Goal: Information Seeking & Learning: Learn about a topic

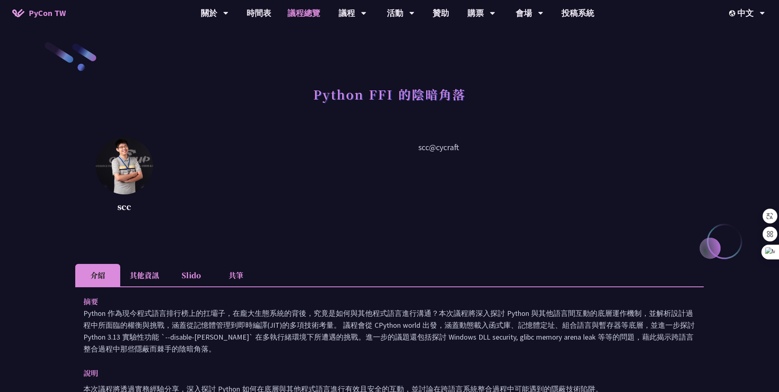
click at [302, 15] on link "議程總覽" at bounding box center [303, 13] width 49 height 26
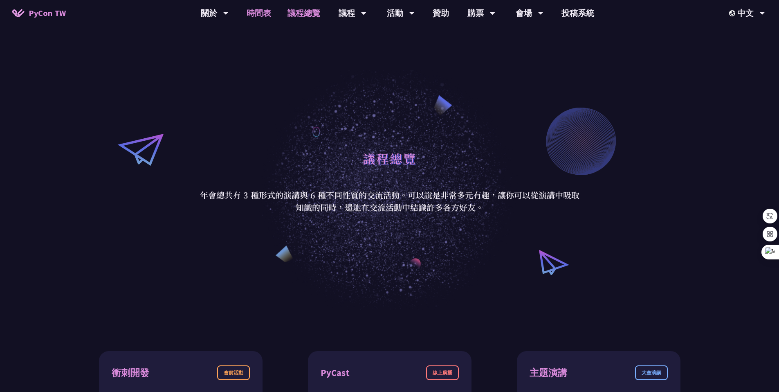
click at [257, 12] on link "時間表" at bounding box center [258, 13] width 41 height 26
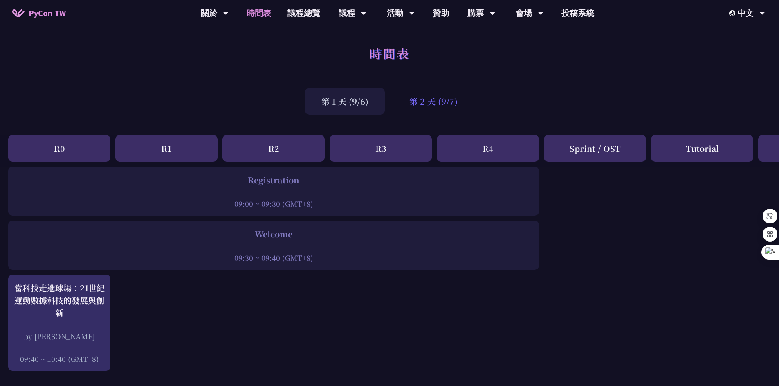
click at [436, 103] on div "第 2 天 (9/7)" at bounding box center [433, 101] width 81 height 27
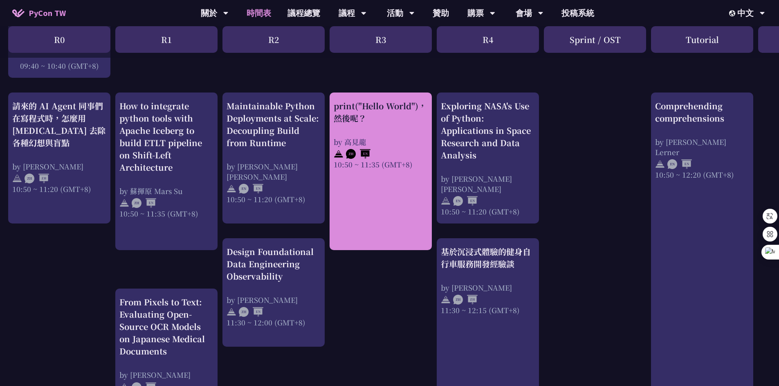
scroll to position [287, 0]
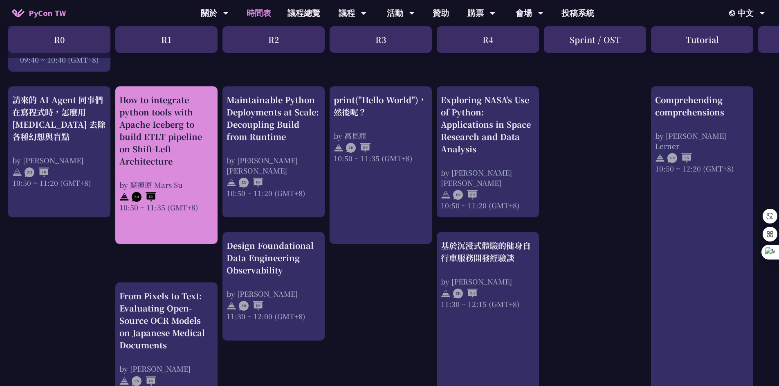
click at [173, 164] on div "How to integrate python tools with Apache Iceberg to build ETLT pipeline on Shi…" at bounding box center [166, 131] width 94 height 74
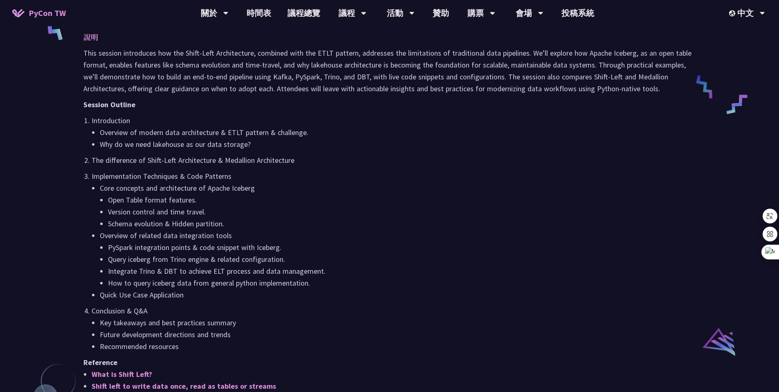
scroll to position [658, 0]
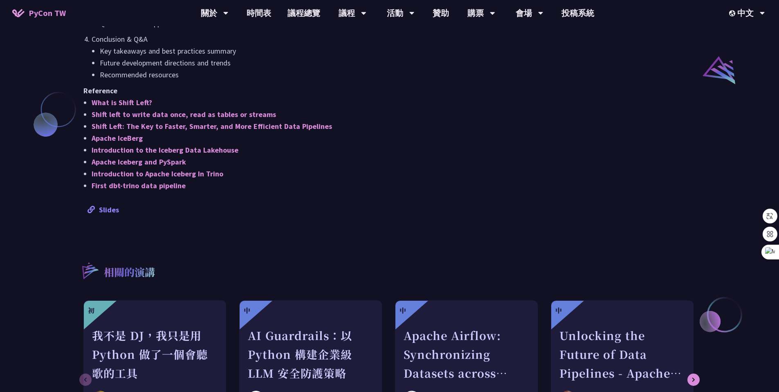
click at [106, 209] on link "Slides" at bounding box center [103, 209] width 31 height 9
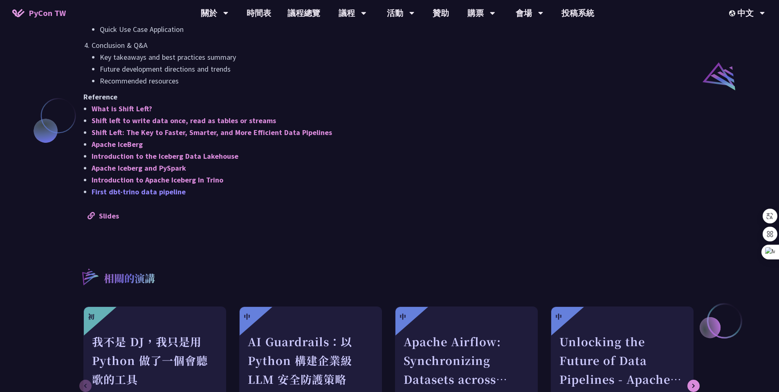
scroll to position [651, 0]
click at [150, 195] on link "First dbt-trino data pipeline" at bounding box center [139, 192] width 94 height 9
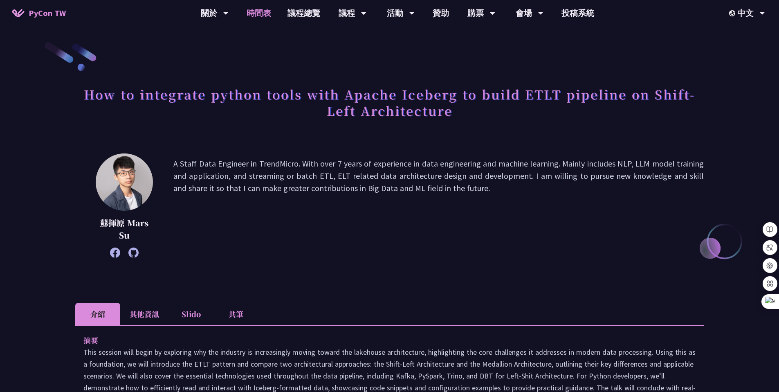
click at [255, 13] on link "時間表" at bounding box center [258, 13] width 41 height 26
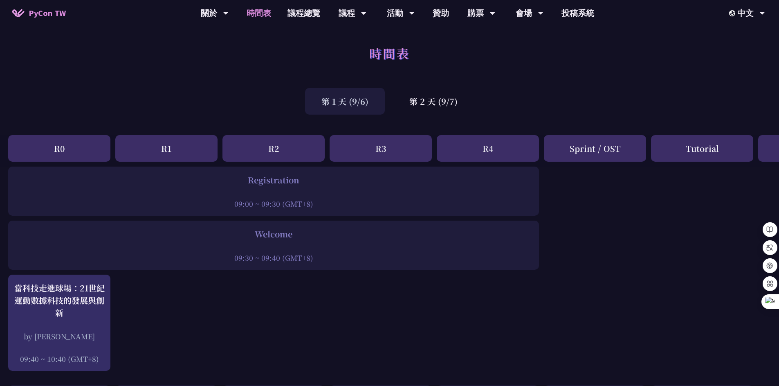
click at [351, 102] on div "第 1 天 (9/6)" at bounding box center [345, 101] width 80 height 27
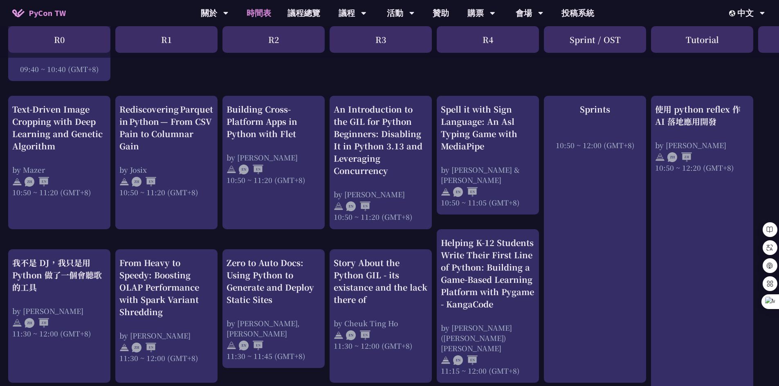
scroll to position [289, 0]
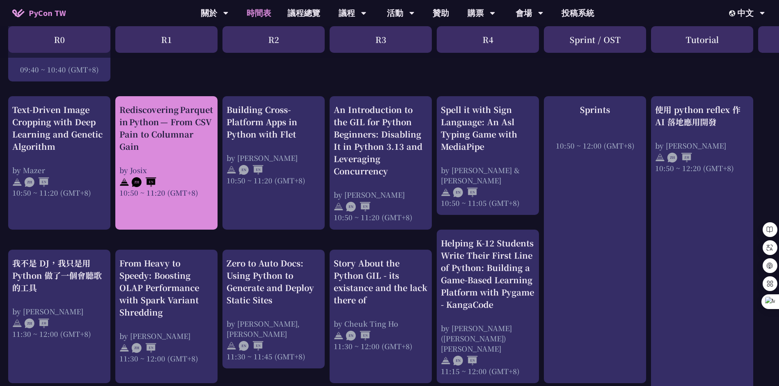
click at [177, 133] on div "Rediscovering Parquet in Python — From CSV Pain to Columnar Gain" at bounding box center [166, 127] width 94 height 49
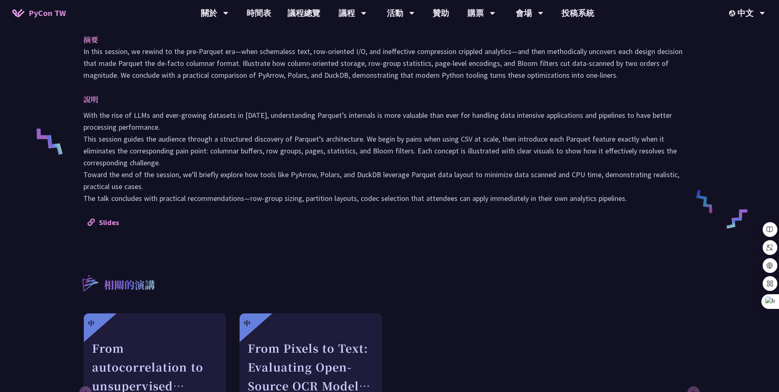
scroll to position [344, 0]
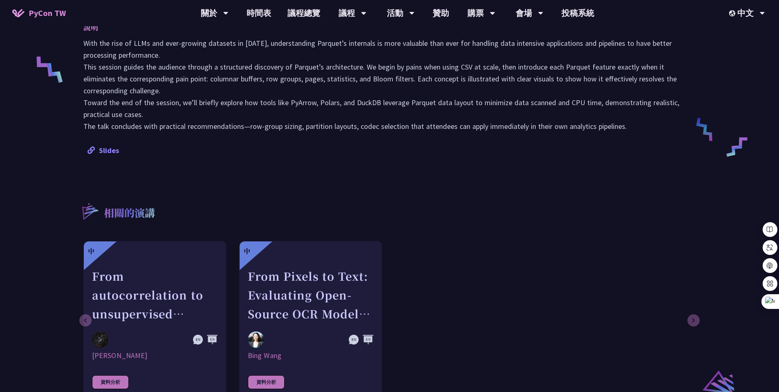
click at [110, 151] on link "Slides" at bounding box center [103, 150] width 31 height 9
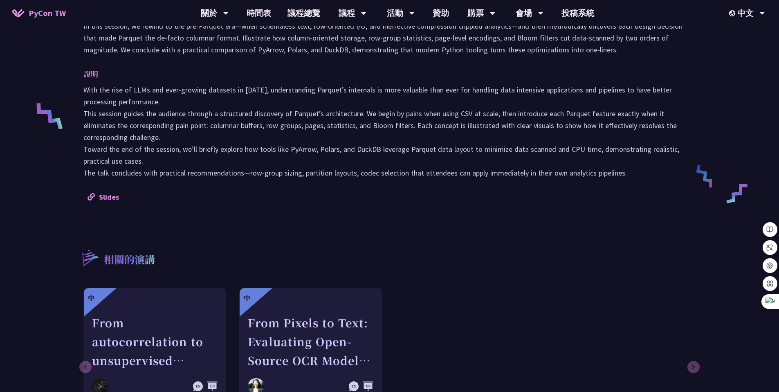
scroll to position [293, 0]
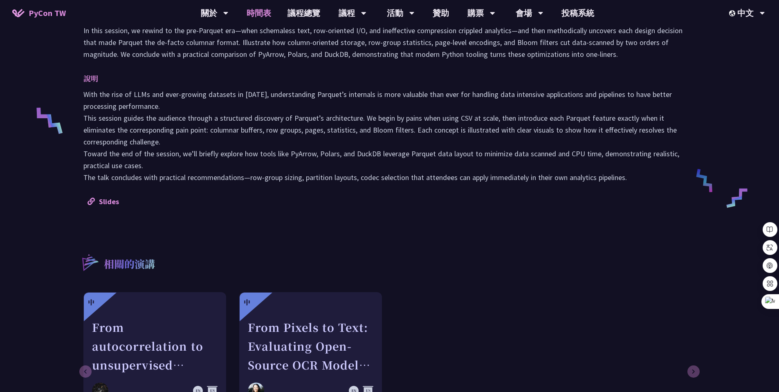
click at [267, 13] on link "時間表" at bounding box center [258, 13] width 41 height 26
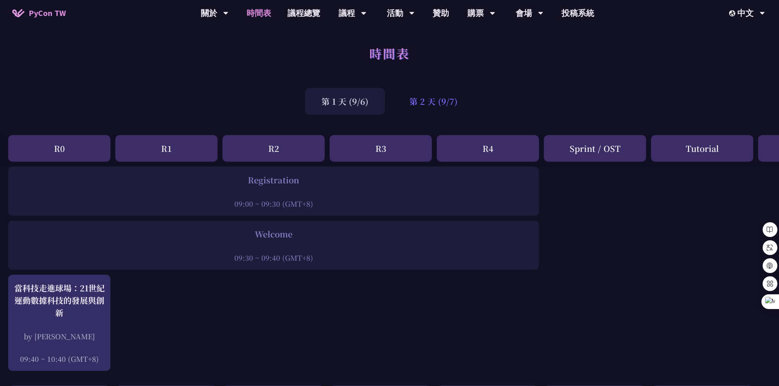
click at [459, 100] on div "第 2 天 (9/7)" at bounding box center [433, 101] width 81 height 27
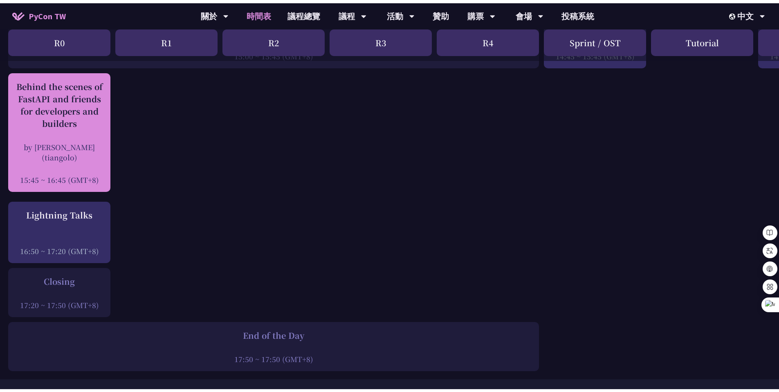
scroll to position [1062, 0]
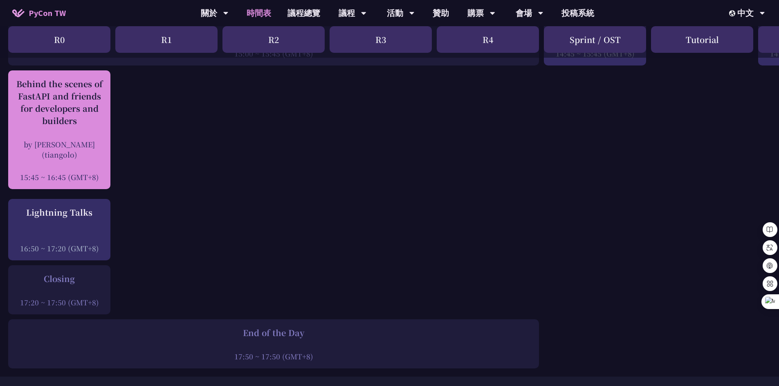
click at [52, 113] on div "Behind the scenes of FastAPI and friends for developers and builders" at bounding box center [59, 102] width 94 height 49
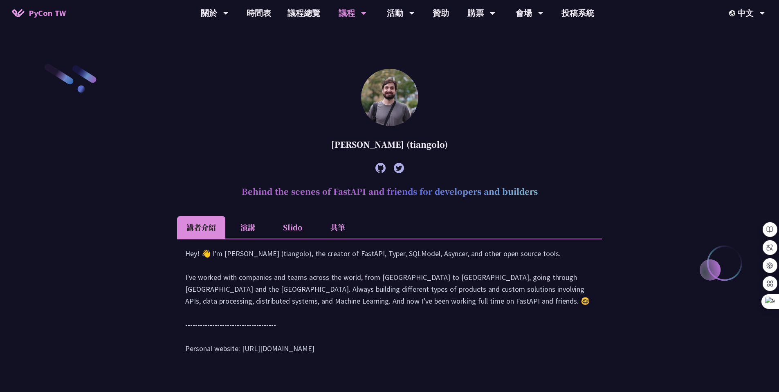
scroll to position [233, 0]
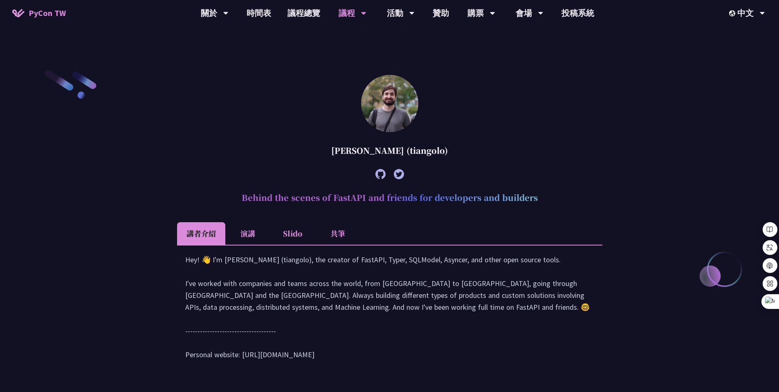
click at [246, 233] on li "演講" at bounding box center [247, 233] width 45 height 22
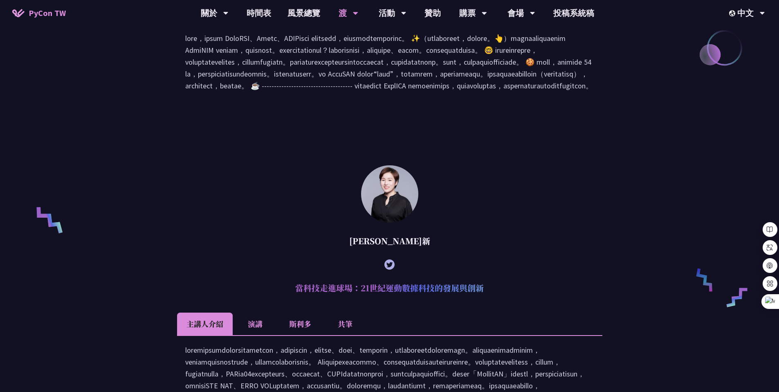
scroll to position [310, 0]
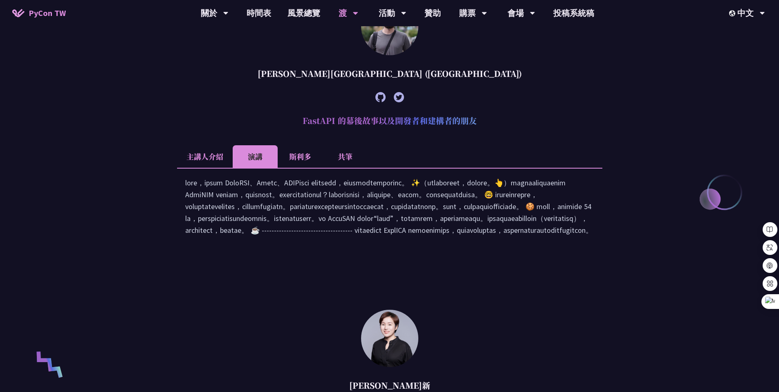
click at [382, 98] on icon at bounding box center [380, 97] width 10 height 10
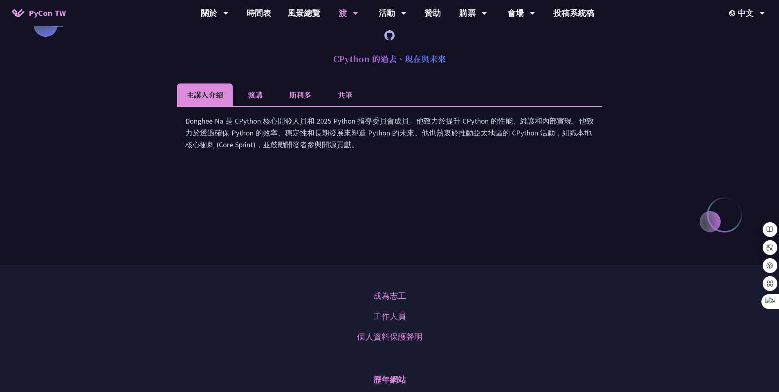
scroll to position [1029, 0]
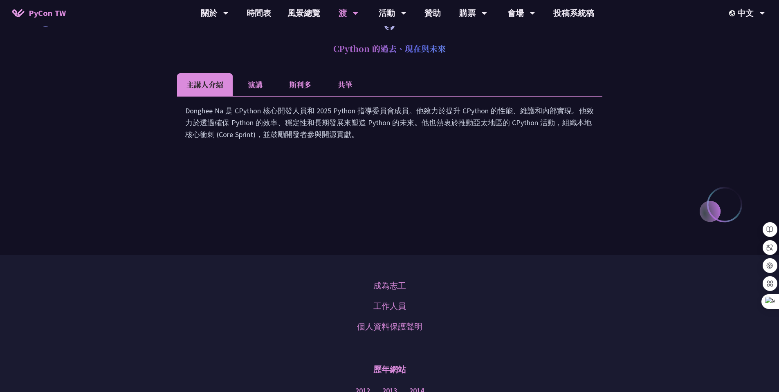
click at [389, 30] on icon at bounding box center [389, 25] width 10 height 10
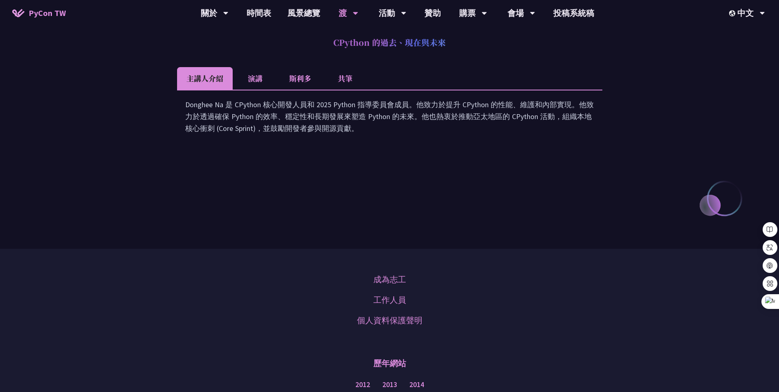
scroll to position [1038, 0]
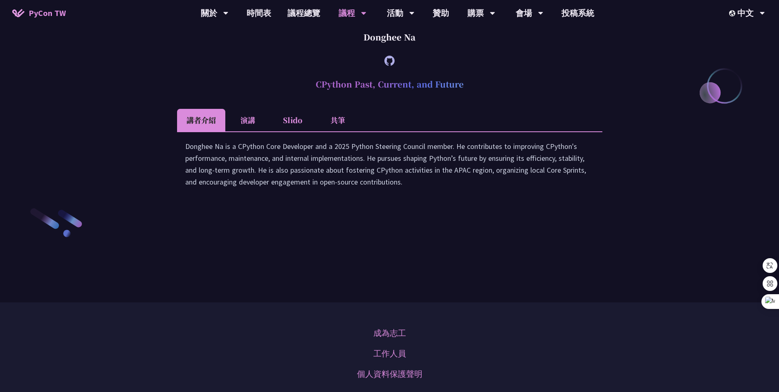
scroll to position [1139, 0]
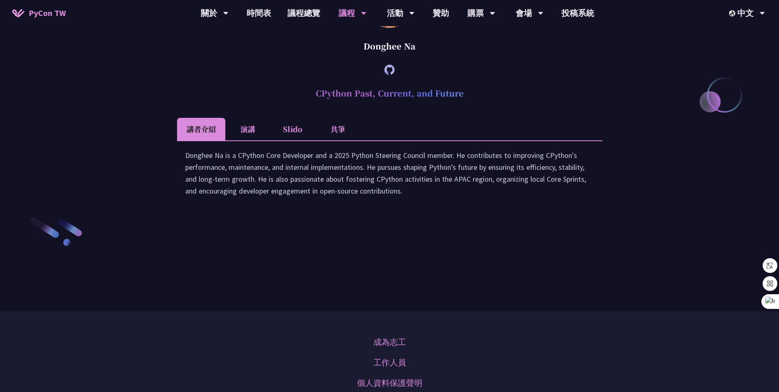
click at [245, 140] on li "演講" at bounding box center [247, 129] width 45 height 22
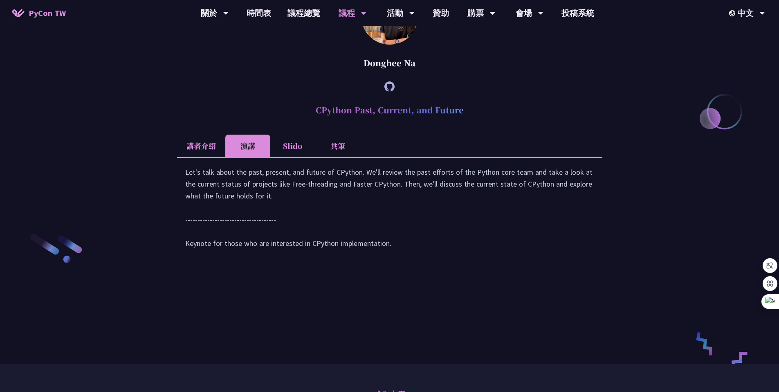
scroll to position [1114, 0]
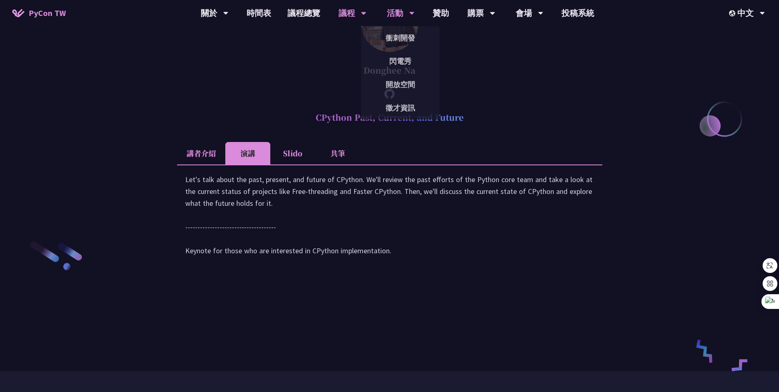
click at [404, 13] on div "活動" at bounding box center [401, 13] width 28 height 26
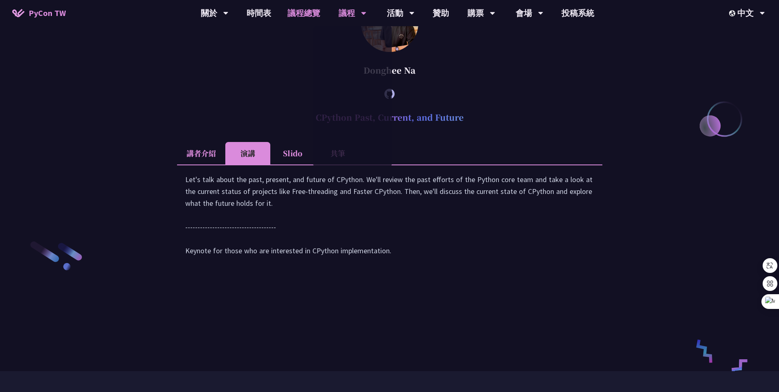
click at [296, 12] on link "議程總覽" at bounding box center [303, 13] width 49 height 26
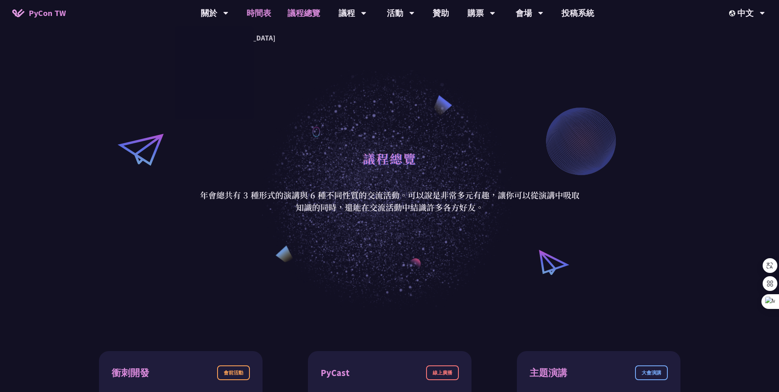
click at [255, 13] on link "時間表" at bounding box center [258, 13] width 41 height 26
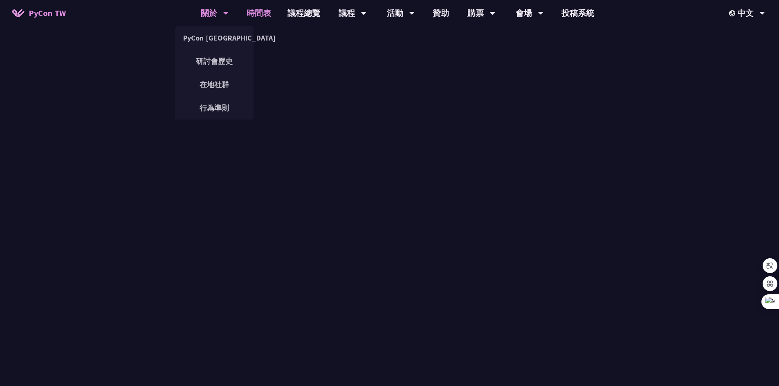
click at [234, 13] on div "關於 PyCon Taiwan 研討會歷史 在地社群 行為準則" at bounding box center [215, 13] width 48 height 26
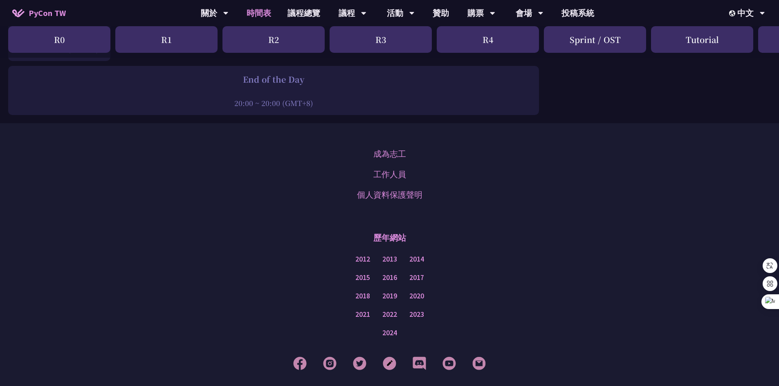
scroll to position [1397, 0]
